Goal: Find specific page/section: Find specific page/section

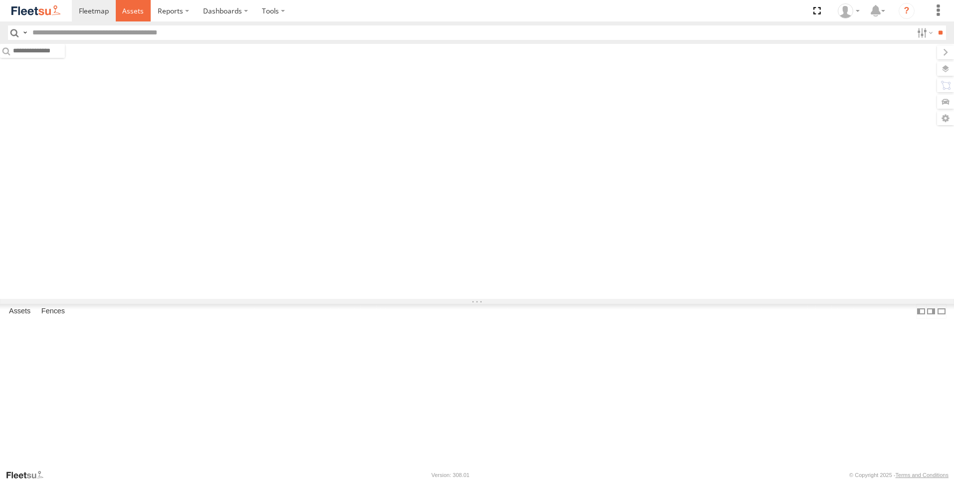
click at [140, 10] on span at bounding box center [132, 10] width 21 height 9
click at [136, 27] on input "text" at bounding box center [470, 32] width 885 height 14
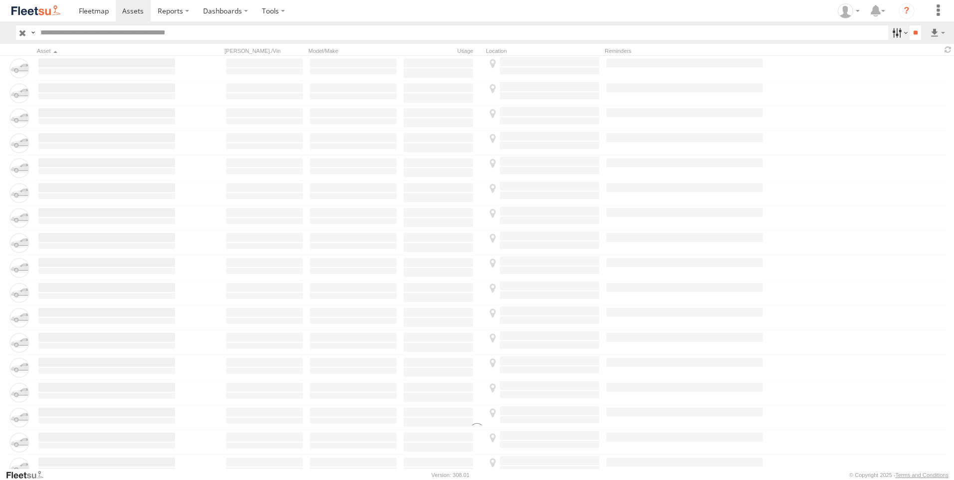
click at [899, 32] on label at bounding box center [899, 32] width 21 height 14
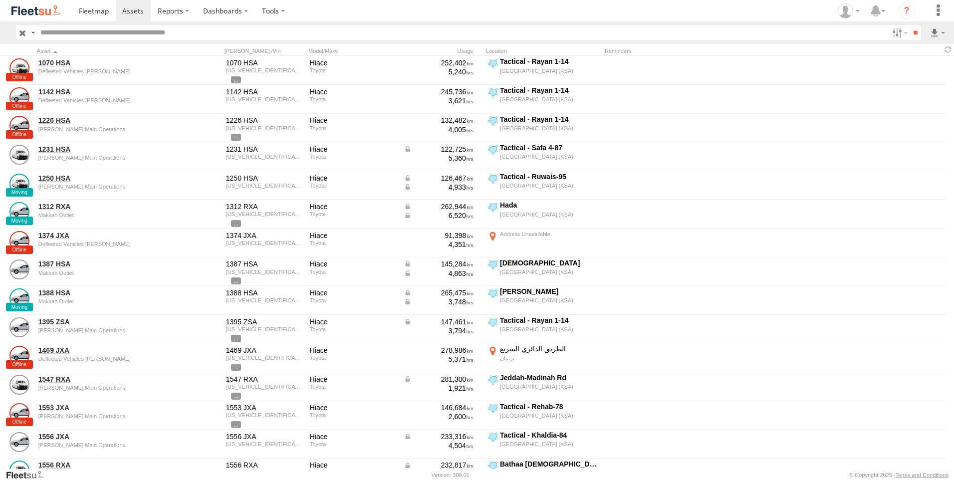
click at [0, 0] on span "Offline" at bounding box center [0, 0] width 0 height 0
click at [0, 0] on span "[PERSON_NAME] Main Operations" at bounding box center [0, 0] width 0 height 0
click at [0, 0] on span "[PERSON_NAME] GOV" at bounding box center [0, 0] width 0 height 0
click at [0, 0] on span "[PERSON_NAME] LH" at bounding box center [0, 0] width 0 height 0
click at [0, 0] on span "[PERSON_NAME] Airport" at bounding box center [0, 0] width 0 height 0
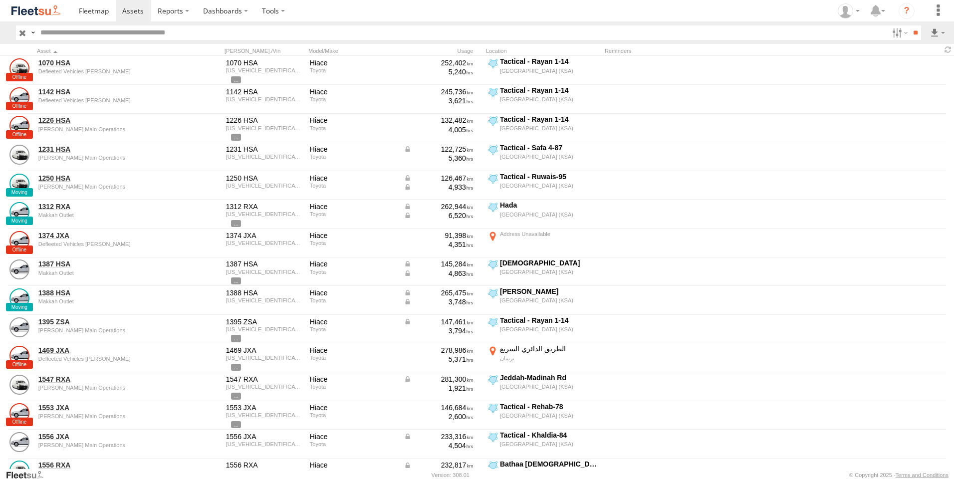
click at [0, 0] on span "[PERSON_NAME] SNB" at bounding box center [0, 0] width 0 height 0
click at [0, 0] on span "[PERSON_NAME] Passports" at bounding box center [0, 0] width 0 height 0
click at [0, 0] on div "Jeddah - Alhamadaniah Branch" at bounding box center [0, 0] width 0 height 0
click at [0, 0] on span "Jeddah - Alhamadaniah Branch" at bounding box center [0, 0] width 0 height 0
click at [0, 0] on div "Jeddah - Obhur branch" at bounding box center [0, 0] width 0 height 0
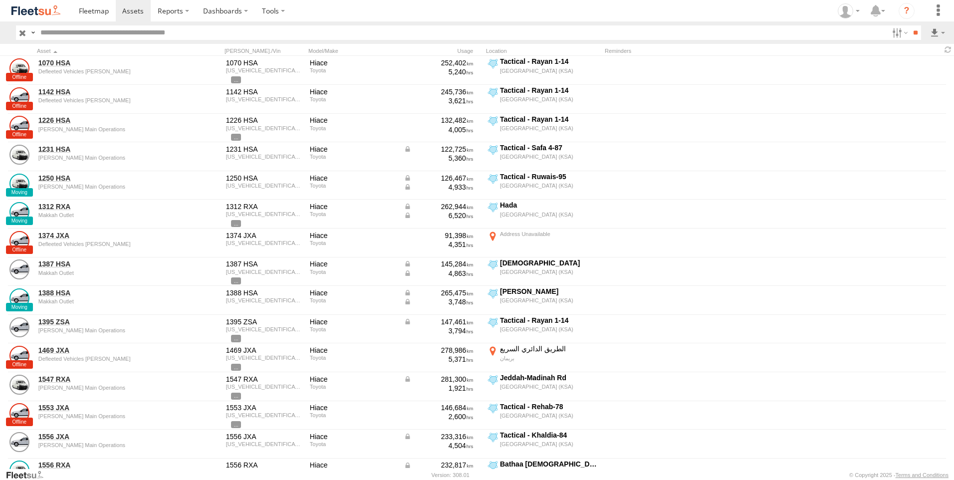
click at [0, 0] on span "Jeddah - Obhur branch" at bounding box center [0, 0] width 0 height 0
click at [910, 33] on input "**" at bounding box center [915, 32] width 11 height 14
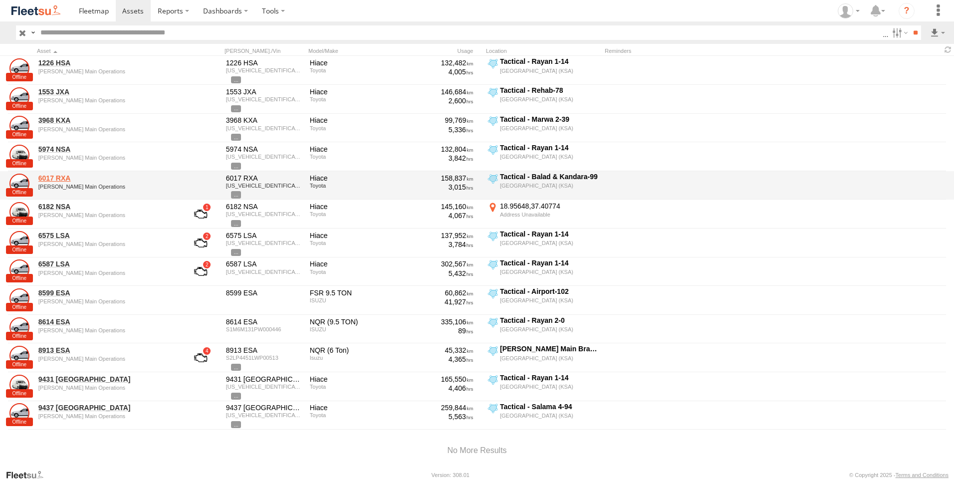
click at [61, 178] on link "6017 RXA" at bounding box center [106, 178] width 137 height 9
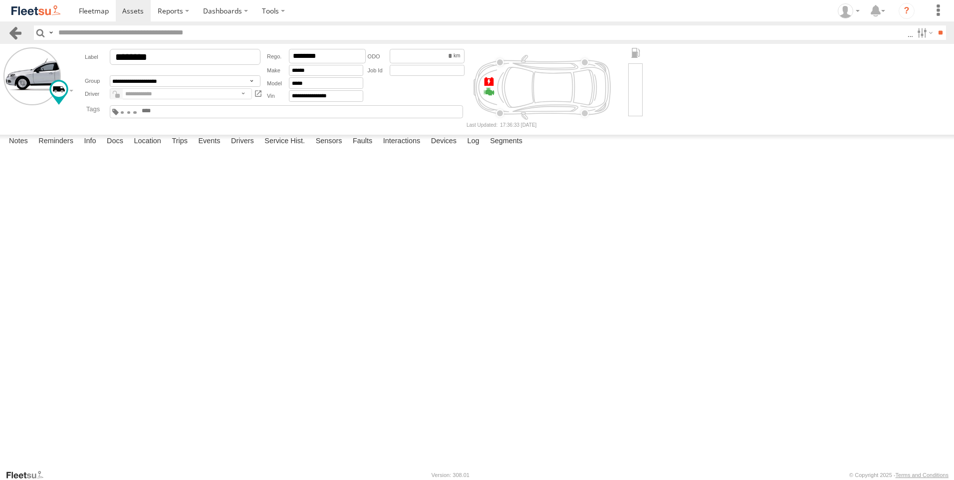
click at [9, 32] on link at bounding box center [15, 32] width 14 height 14
